Goal: Check status: Check status

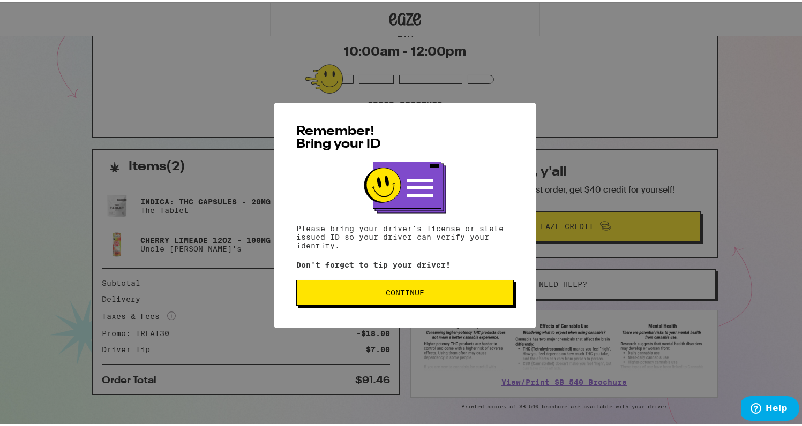
click at [363, 298] on button "Continue" at bounding box center [404, 291] width 217 height 26
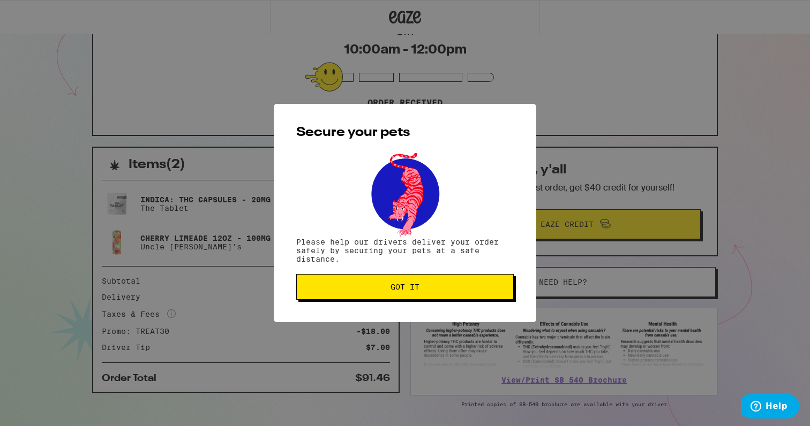
click at [361, 289] on span "Got it" at bounding box center [404, 286] width 199 height 7
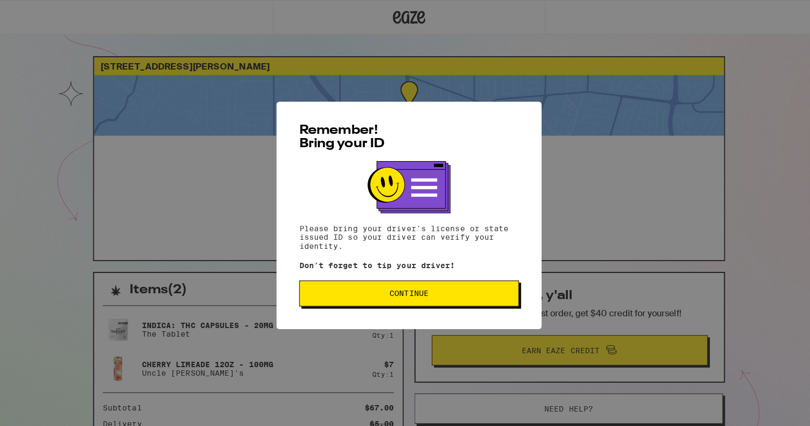
scroll to position [123, 0]
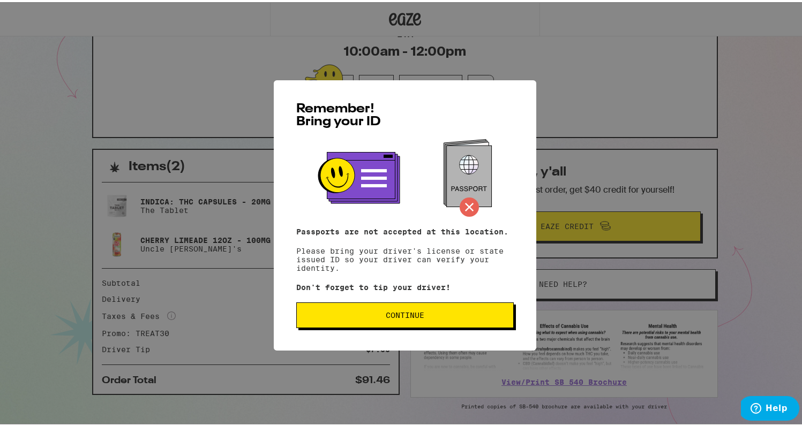
click at [456, 314] on span "Continue" at bounding box center [404, 313] width 199 height 7
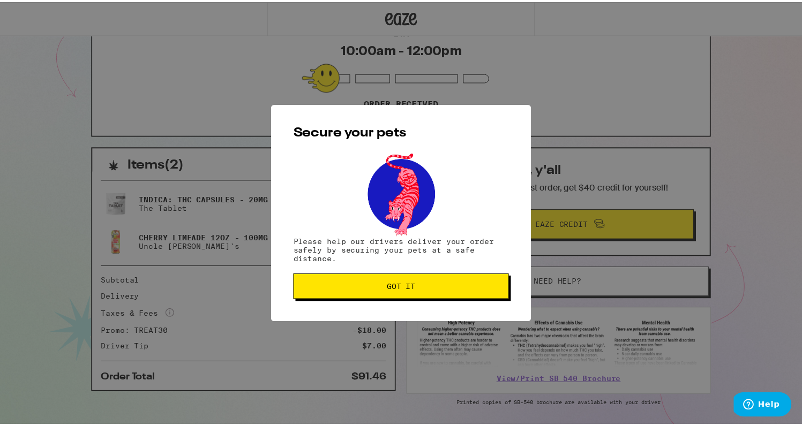
scroll to position [0, 0]
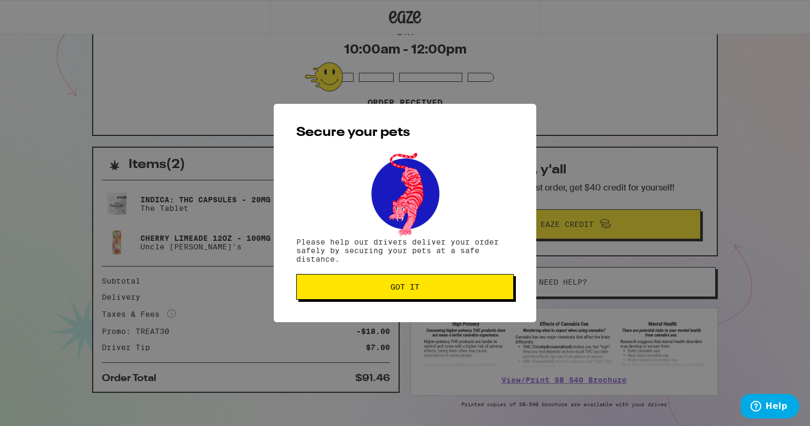
click at [453, 300] on button "Got it" at bounding box center [404, 287] width 217 height 26
